Goal: Task Accomplishment & Management: Manage account settings

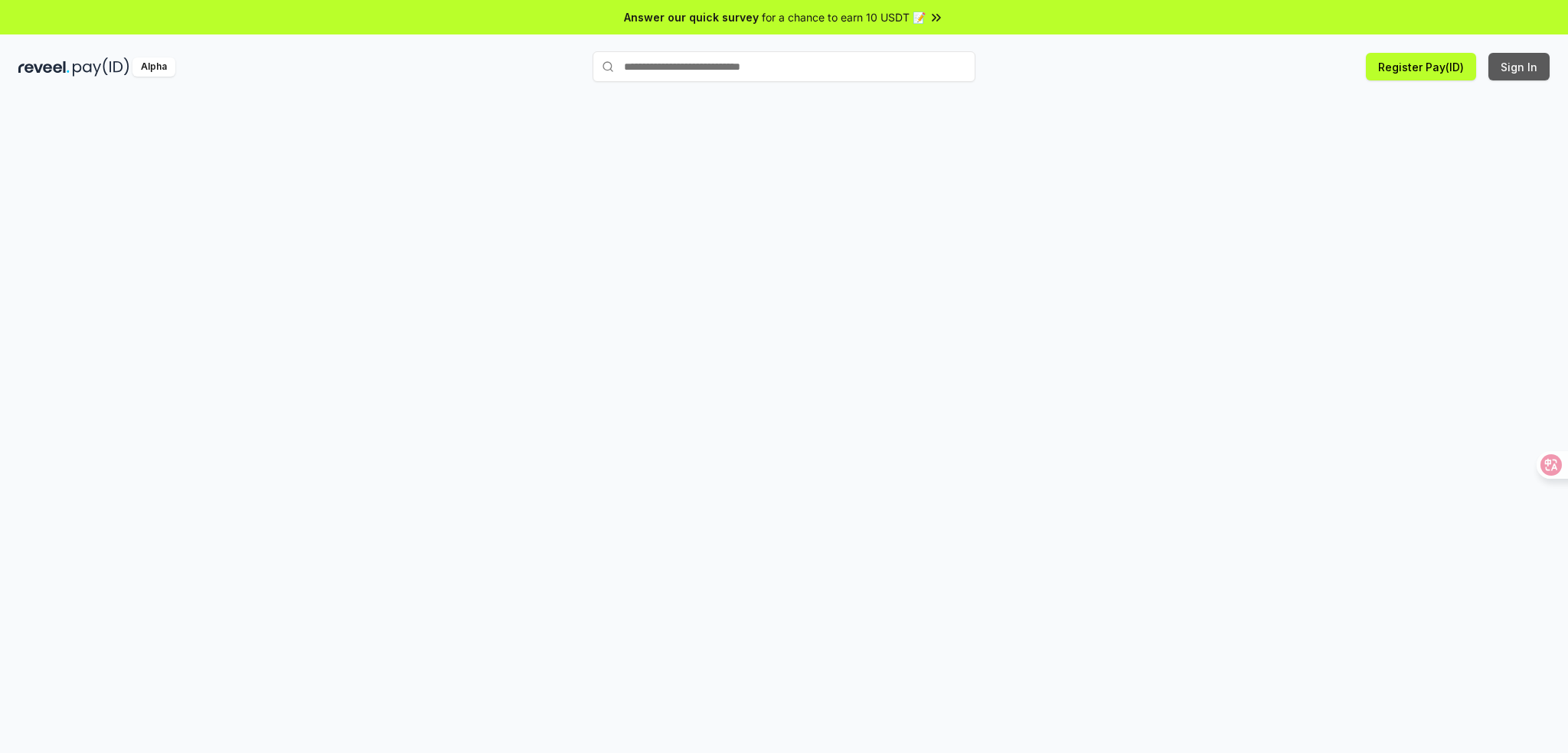
click at [1499, 73] on button "Sign In" at bounding box center [1519, 66] width 62 height 28
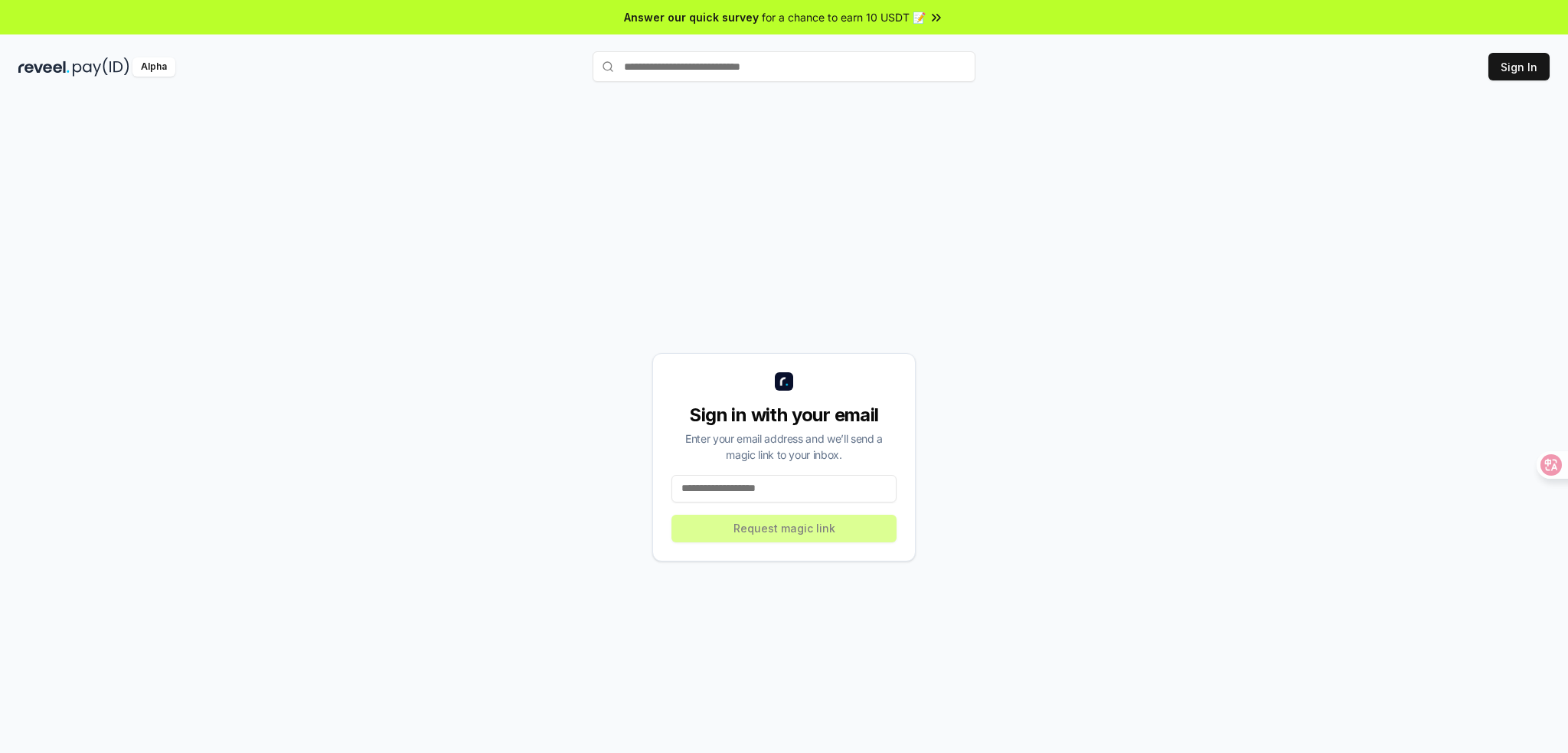
click at [807, 491] on input at bounding box center [784, 489] width 226 height 28
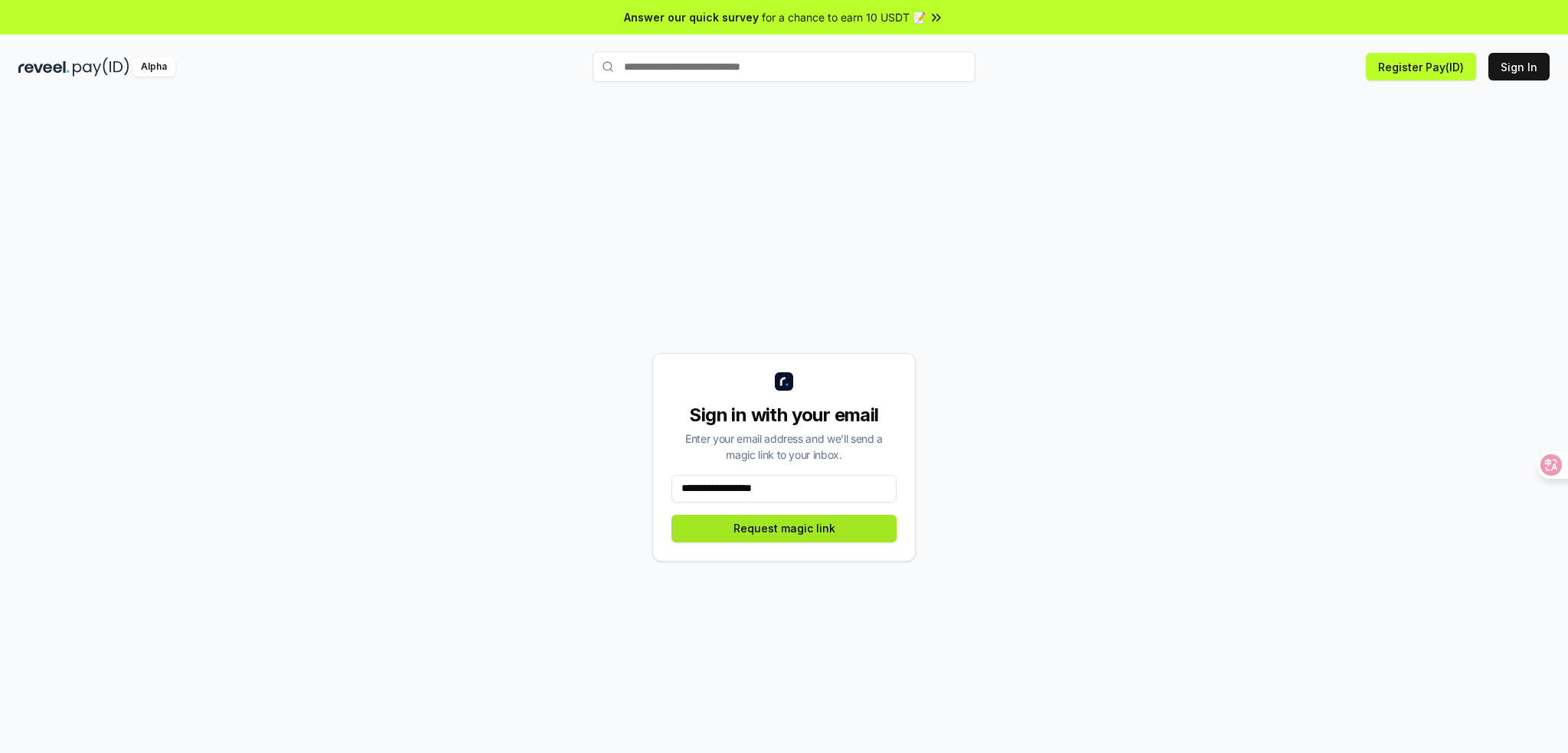
type input "**********"
click at [845, 523] on button "Request magic link" at bounding box center [784, 528] width 226 height 28
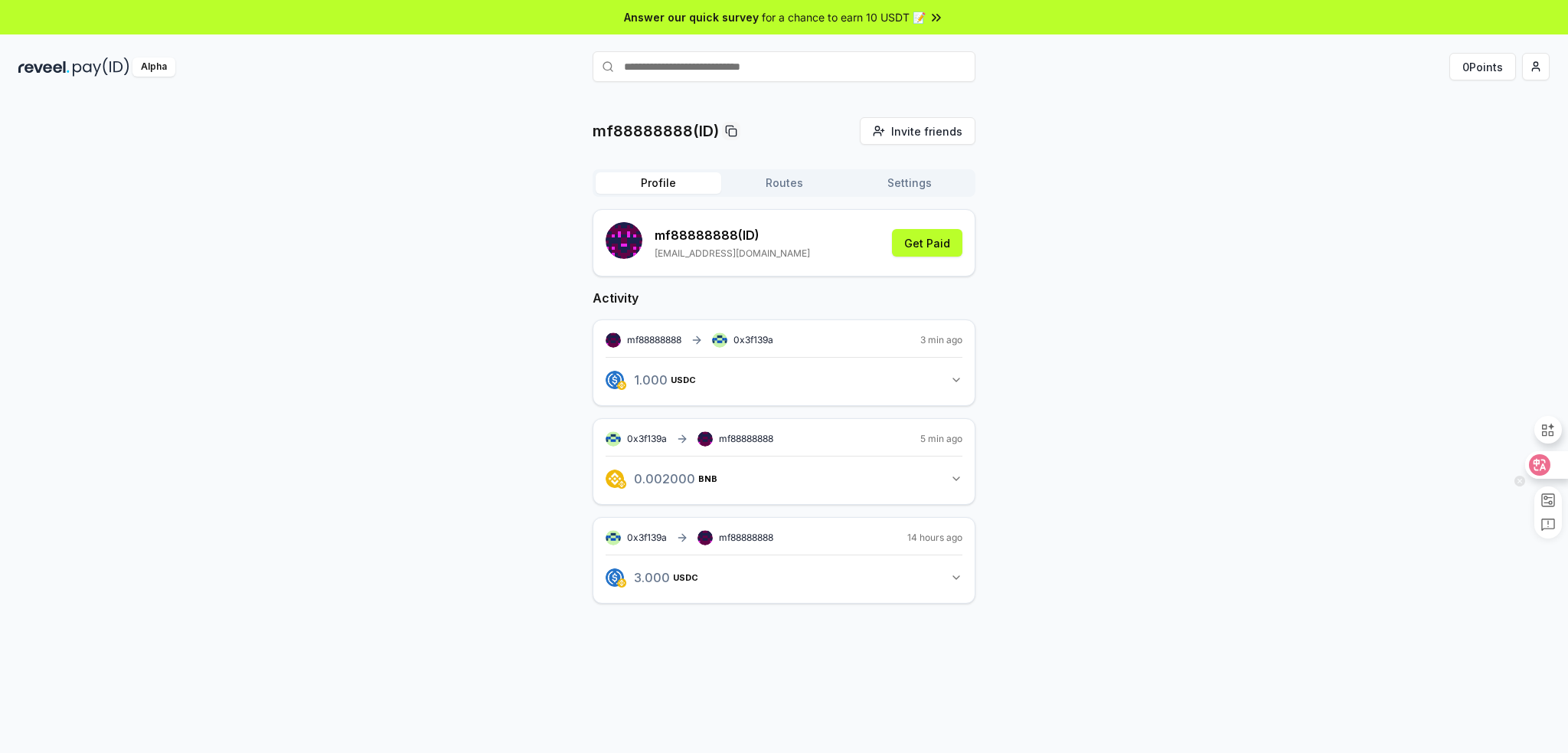
click at [1553, 470] on div at bounding box center [1546, 465] width 41 height 28
click at [808, 189] on button "路线" at bounding box center [784, 182] width 125 height 21
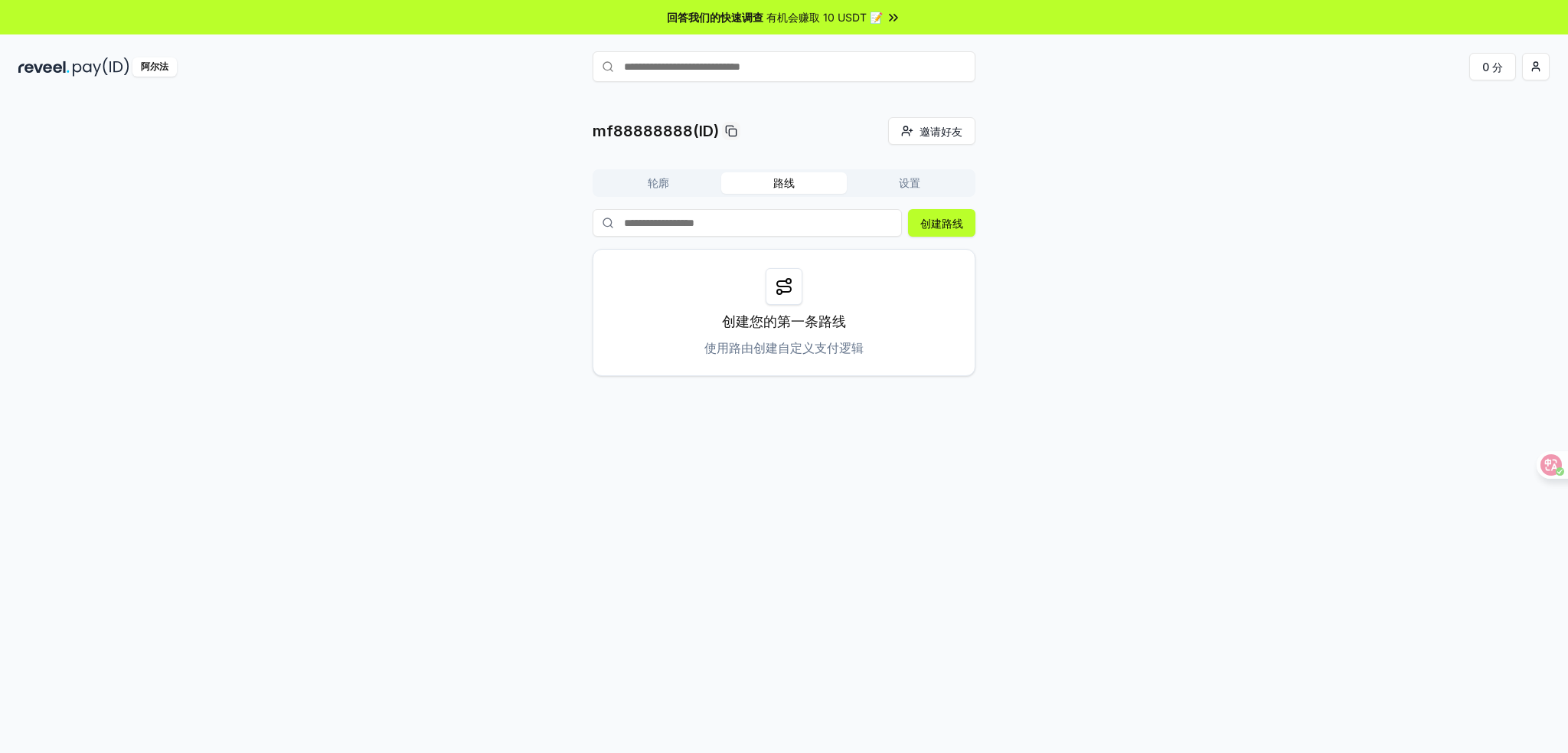
click at [906, 182] on font "设置" at bounding box center [909, 182] width 21 height 13
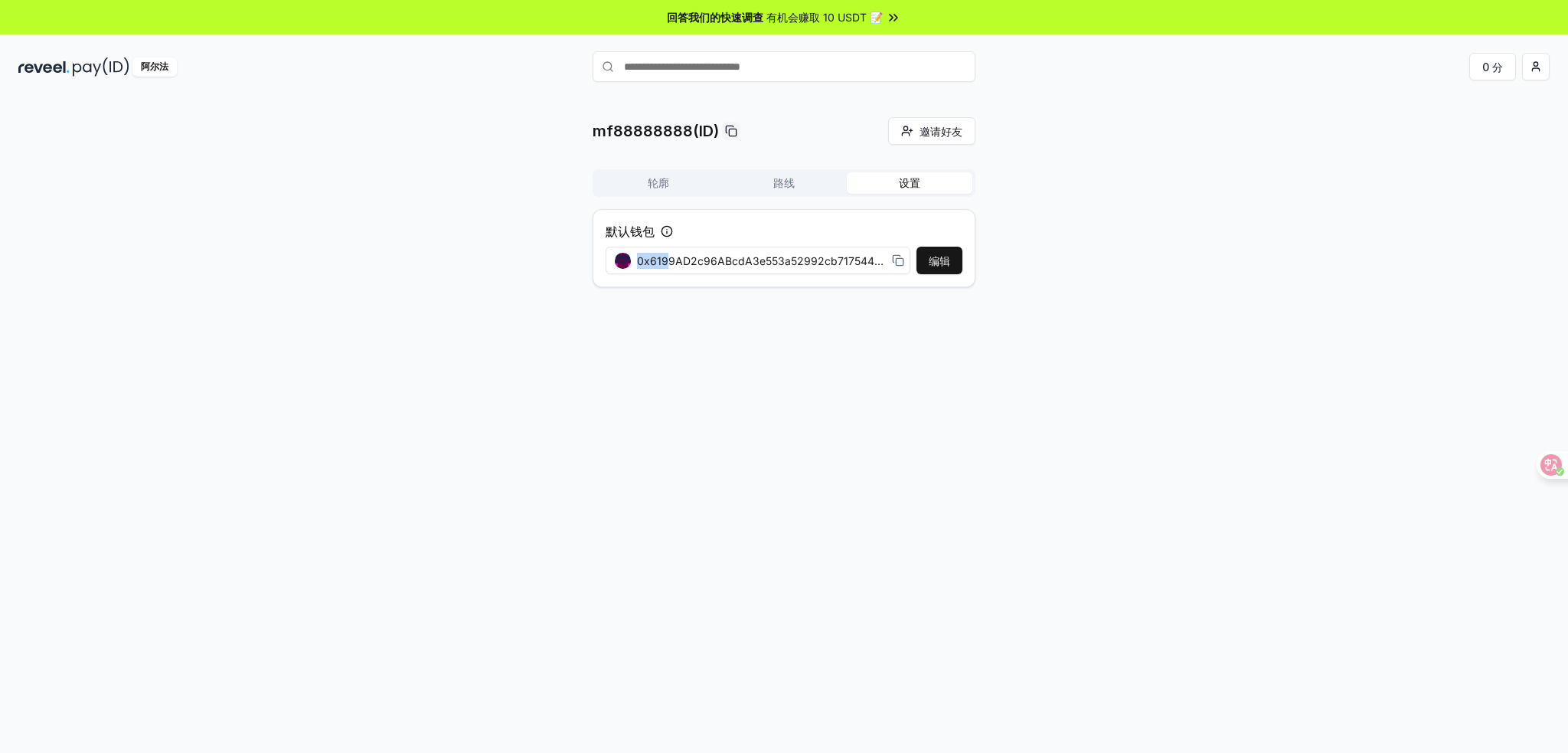
drag, startPoint x: 668, startPoint y: 260, endPoint x: 1160, endPoint y: 269, distance: 492.1
click at [1160, 269] on div "mf88888888(ID) 邀请好友 Invite 轮廓 路线 设置 默认钱包 编辑 0x6199AD2c96ABcdA3e553a52992cb71754…" at bounding box center [784, 208] width 1531 height 182
click at [862, 258] on span "0x6199AD2c96ABcdA3e553a52992cb717544B7c086" at bounding box center [761, 260] width 249 height 16
click at [866, 257] on span "0x6199AD2c96ABcdA3e553a52992cb717544B7c086" at bounding box center [761, 260] width 249 height 16
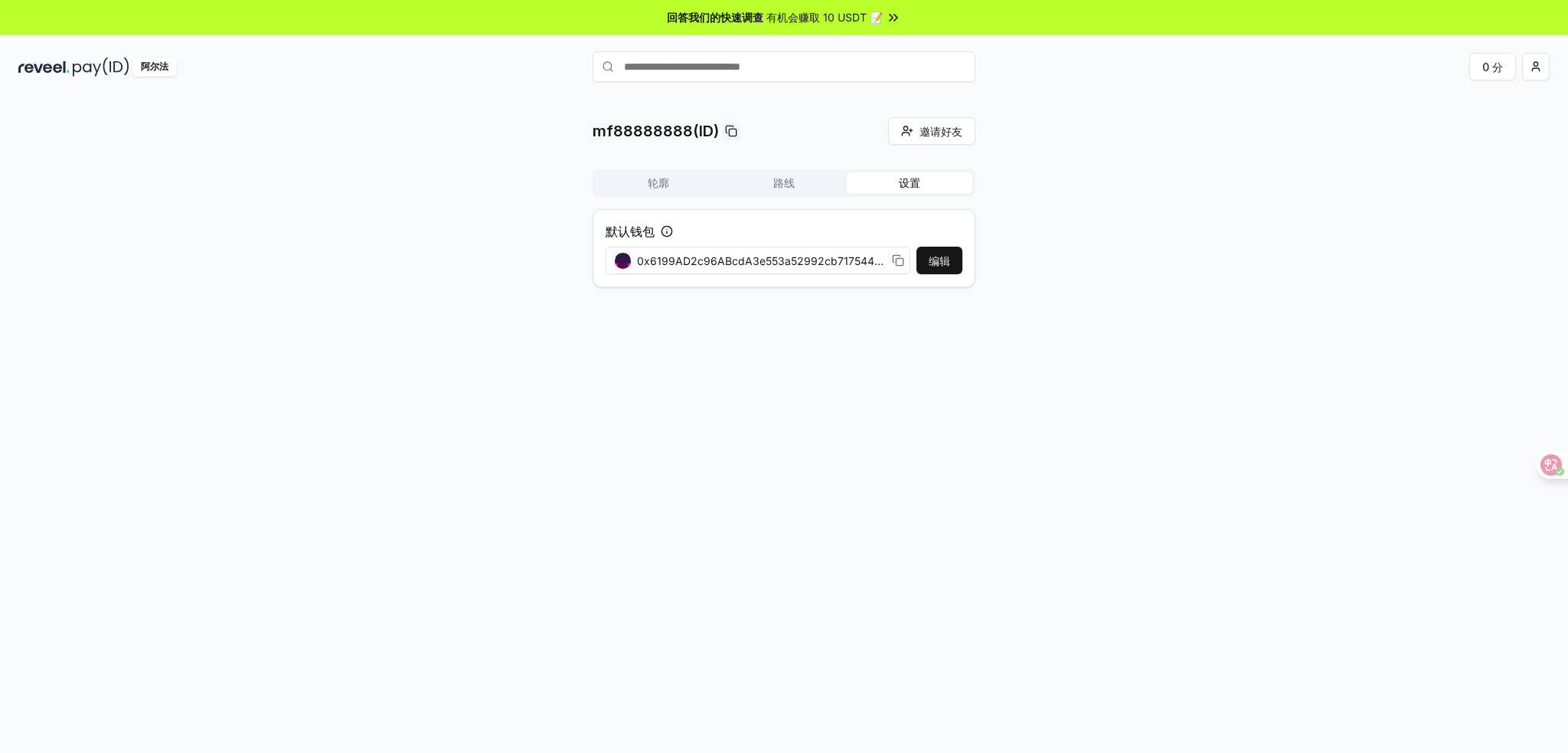
click at [787, 184] on font "路线" at bounding box center [784, 182] width 21 height 13
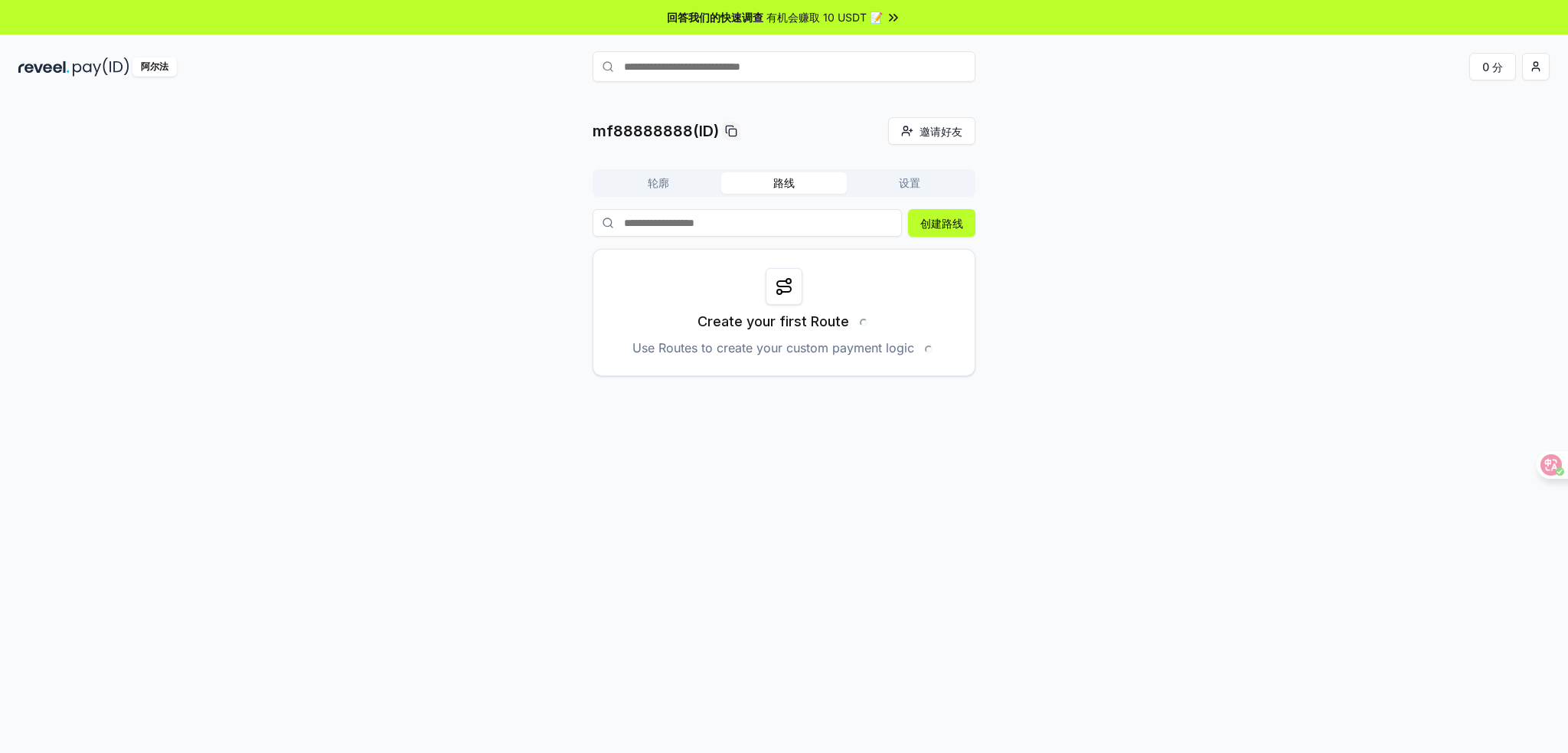
click at [656, 185] on font "轮廓" at bounding box center [658, 182] width 21 height 13
